Goal: Browse casually

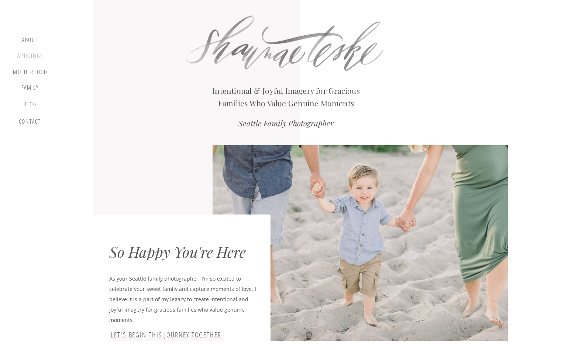
click at [31, 55] on div "Weddings" at bounding box center [30, 56] width 28 height 9
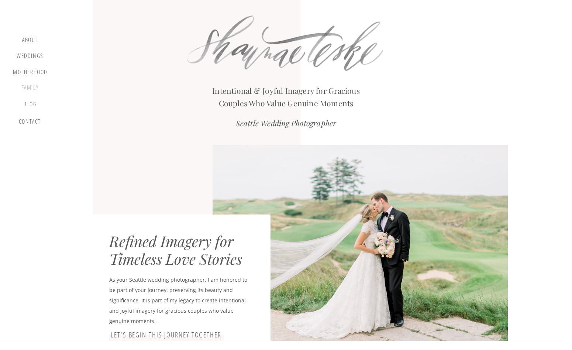
click at [34, 86] on div "Family" at bounding box center [30, 89] width 28 height 10
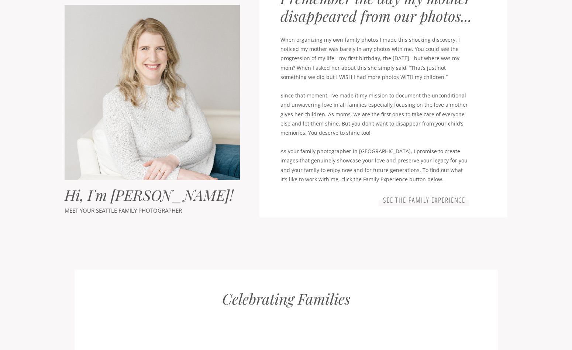
scroll to position [392, 0]
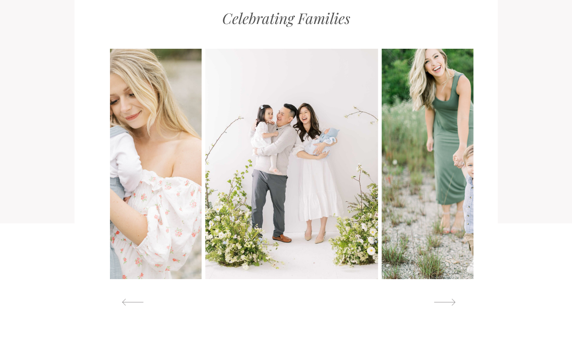
scroll to position [709, 0]
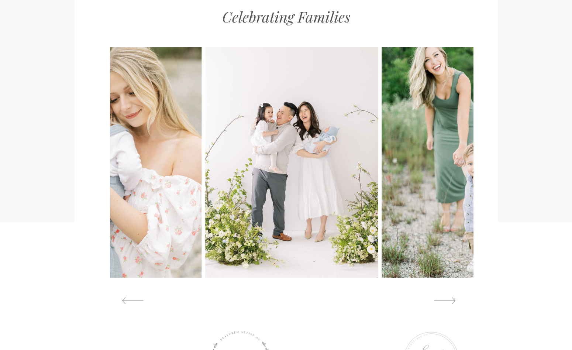
click at [382, 173] on img at bounding box center [468, 162] width 173 height 230
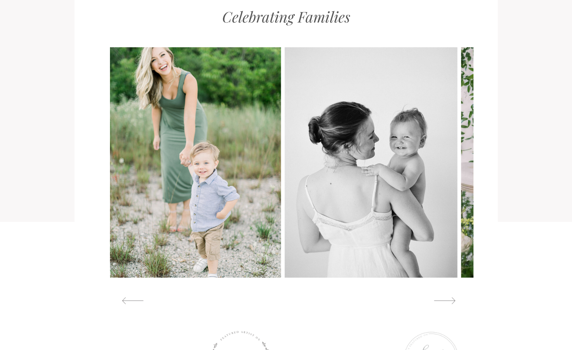
click at [295, 184] on img at bounding box center [371, 162] width 173 height 230
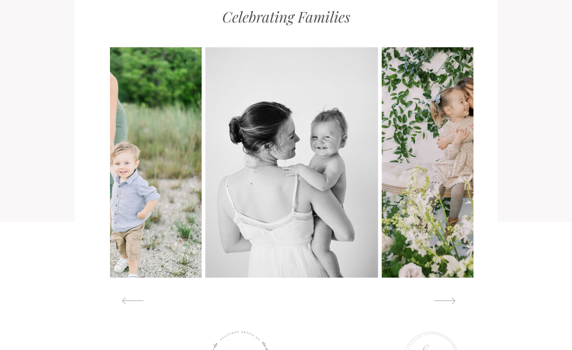
click at [381, 181] on img at bounding box center [467, 162] width 173 height 230
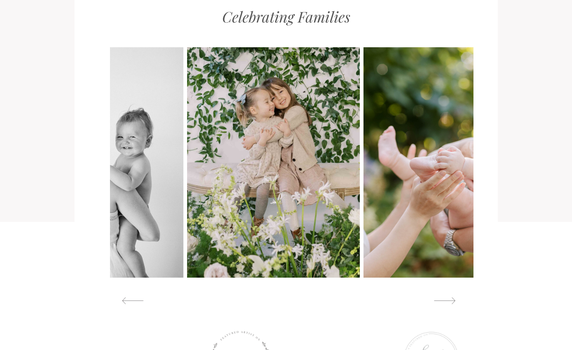
click at [246, 178] on img at bounding box center [273, 162] width 173 height 230
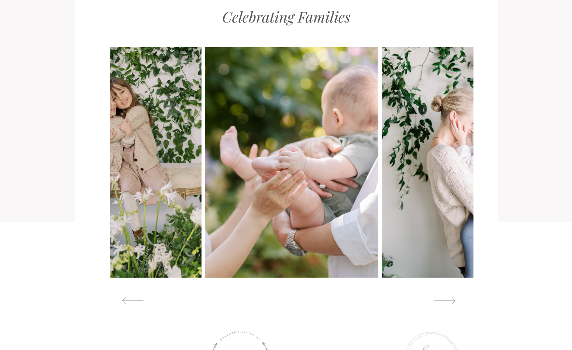
click at [230, 169] on img at bounding box center [291, 162] width 173 height 230
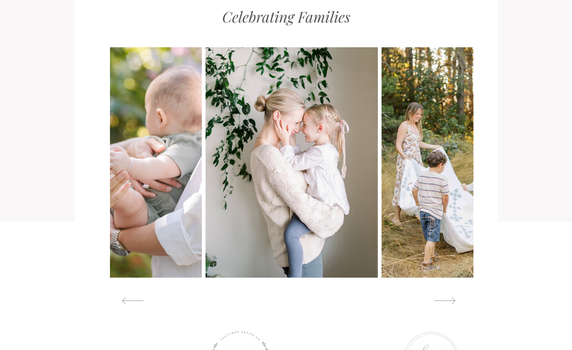
click at [244, 169] on img at bounding box center [291, 162] width 173 height 230
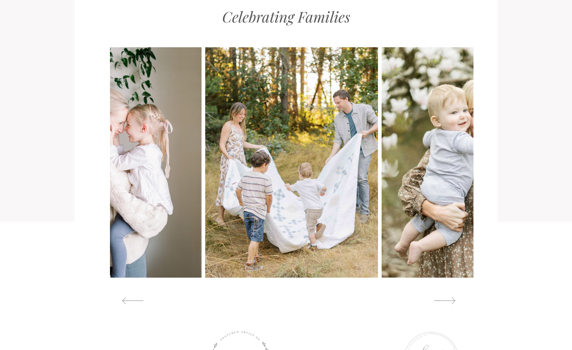
click at [246, 152] on img at bounding box center [291, 162] width 173 height 230
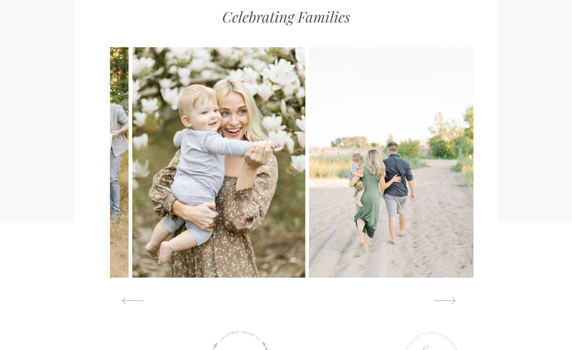
click at [174, 144] on img at bounding box center [218, 162] width 173 height 230
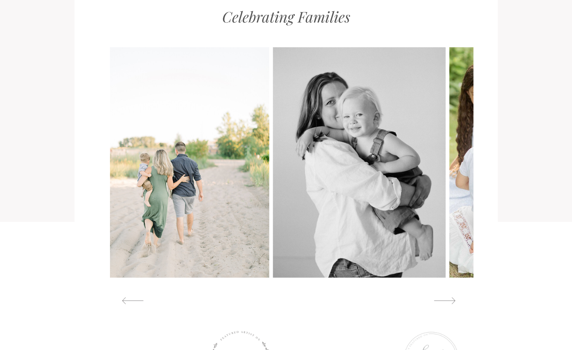
click at [200, 138] on img at bounding box center [183, 162] width 173 height 230
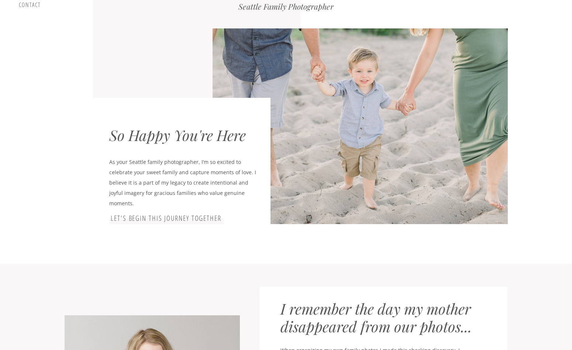
scroll to position [0, 0]
